Goal: Entertainment & Leisure: Consume media (video, audio)

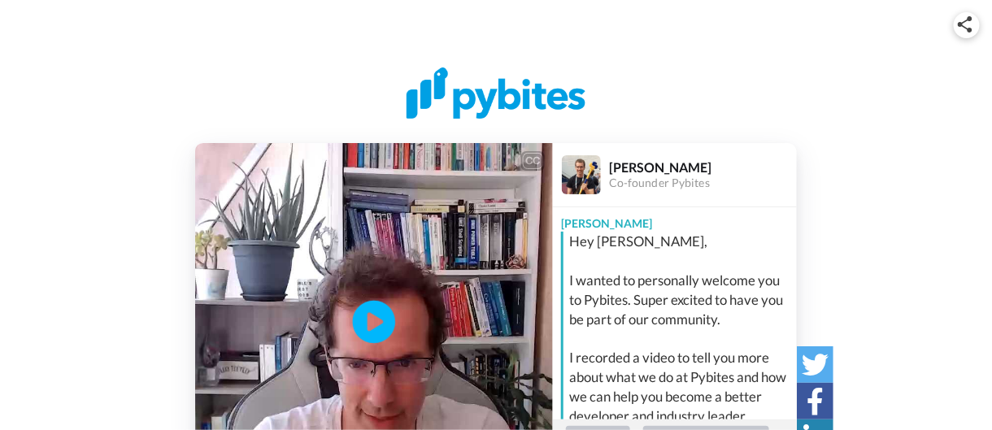
click at [381, 315] on icon at bounding box center [374, 321] width 43 height 43
drag, startPoint x: 114, startPoint y: 299, endPoint x: 133, endPoint y: 219, distance: 82.6
click at [133, 219] on div "CC Play/Pause I'm excited to help you with your python skills. 0:05 / 0:29 👏 Sa…" at bounding box center [496, 322] width 992 height 358
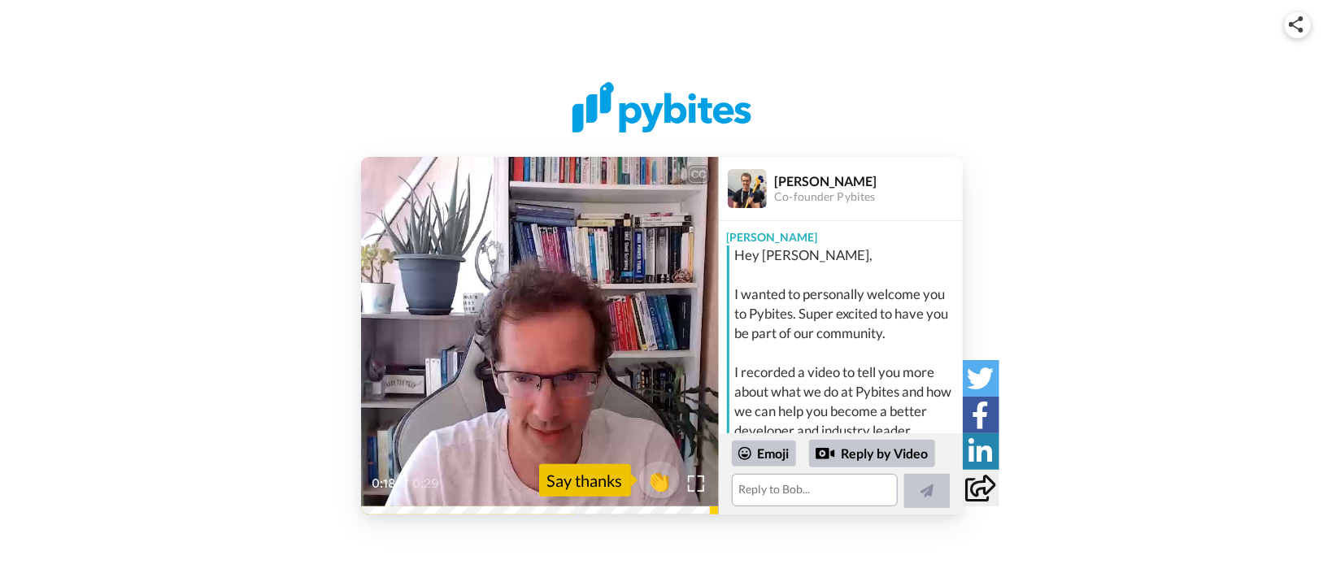
click at [375, 429] on div "0:18 / 0:29" at bounding box center [540, 489] width 358 height 34
click at [455, 429] on div "CC Play/Pause [PERSON_NAME] to hear what you do with python and what is your go…" at bounding box center [661, 281] width 1323 height 563
click at [537, 339] on icon "Play/Pause" at bounding box center [539, 336] width 43 height 77
click at [372, 429] on div "CC Play/Pause I'm excited to help you with your python skills. 0:06 / 0:29 👏 Sa…" at bounding box center [661, 281] width 1323 height 563
click at [587, 429] on div "Say thanks" at bounding box center [585, 480] width 92 height 33
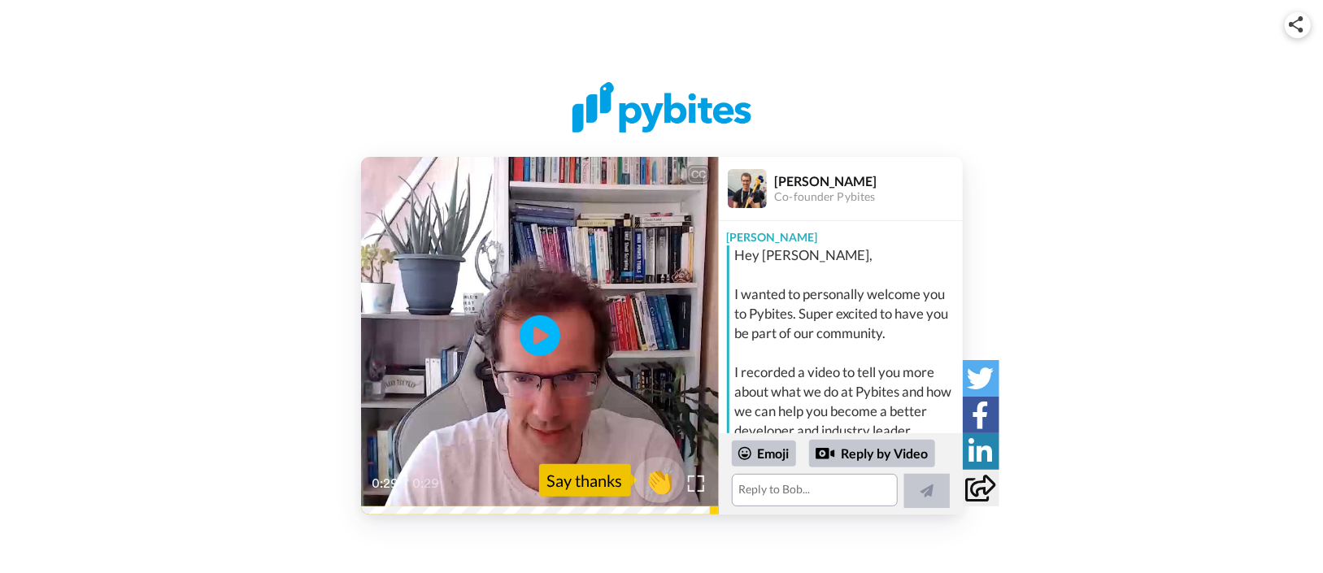
click at [669, 429] on span "👏" at bounding box center [658, 480] width 51 height 33
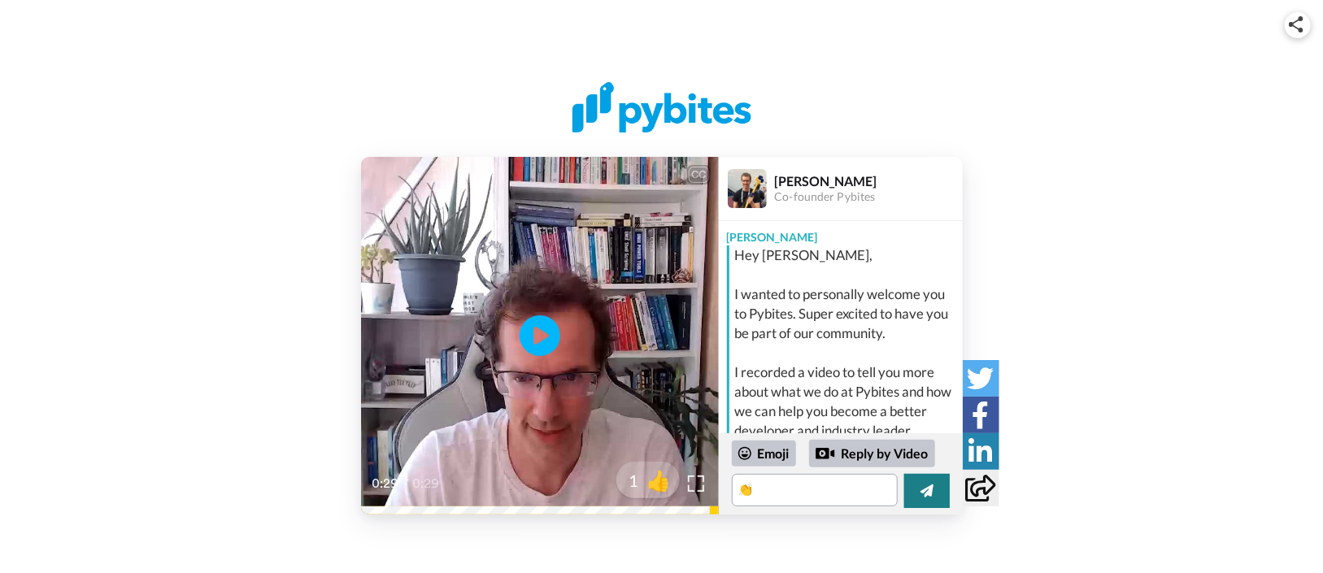
click at [926, 429] on icon at bounding box center [926, 491] width 13 height 13
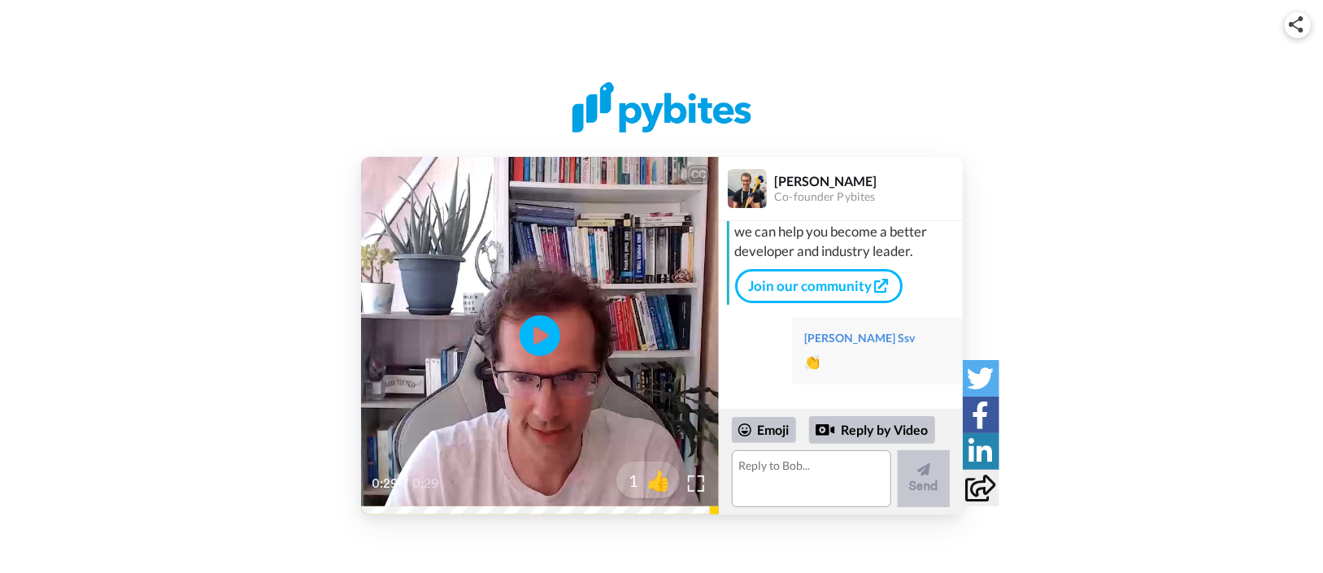
scroll to position [217, 0]
click at [784, 290] on link "Join our community" at bounding box center [818, 286] width 167 height 34
